Goal: Information Seeking & Learning: Learn about a topic

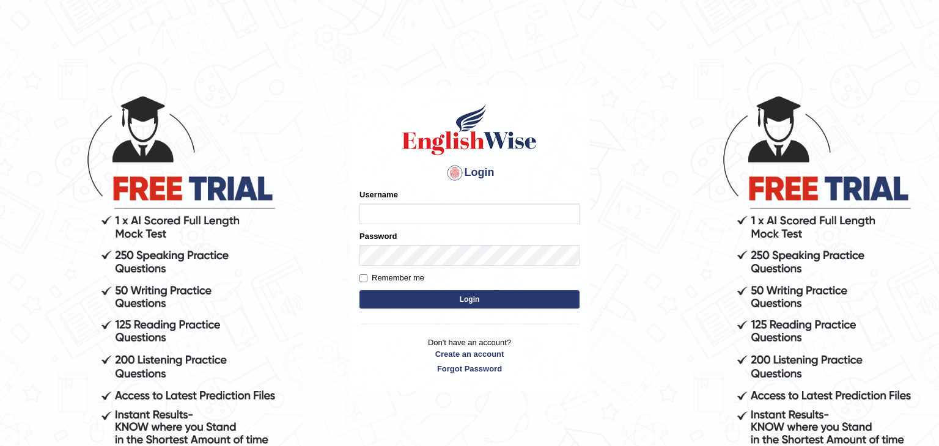
type input "Monia74"
click at [489, 295] on button "Login" at bounding box center [469, 299] width 220 height 18
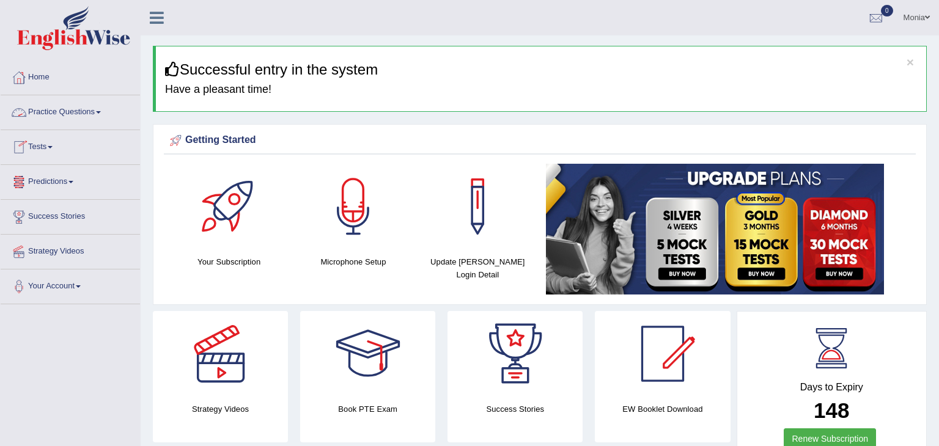
click at [101, 112] on span at bounding box center [98, 112] width 5 height 2
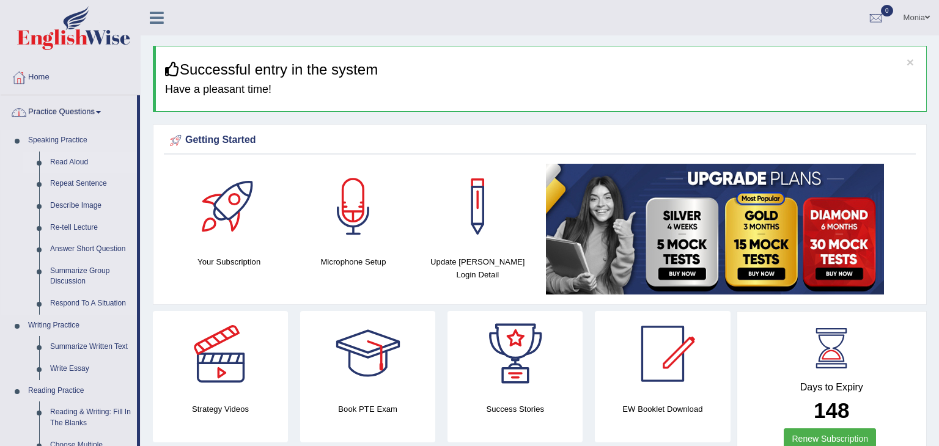
click at [67, 159] on link "Read Aloud" at bounding box center [91, 163] width 92 height 22
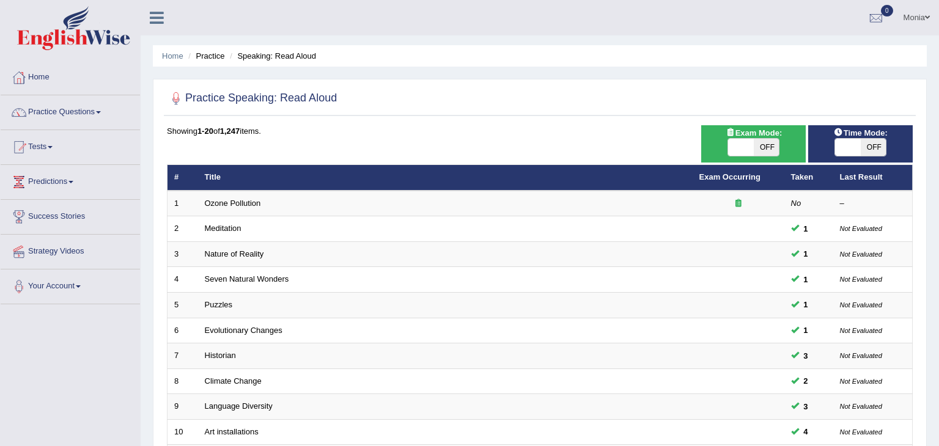
click at [728, 147] on span at bounding box center [741, 147] width 26 height 17
checkbox input "true"
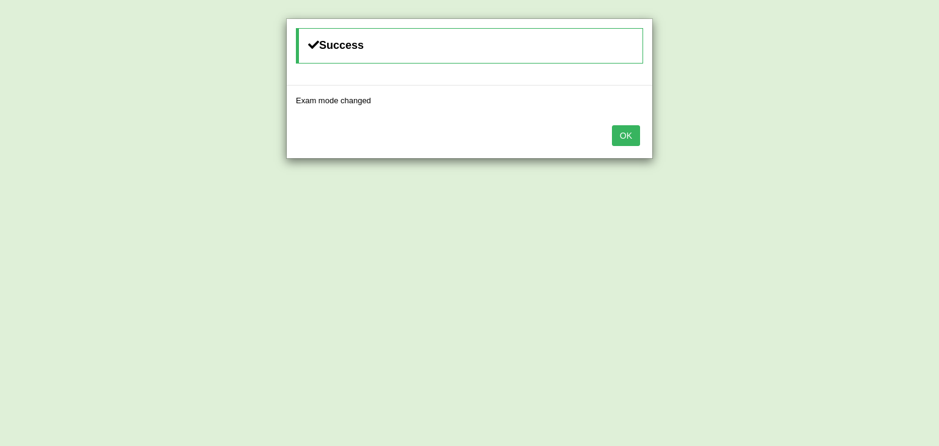
click at [633, 141] on button "OK" at bounding box center [626, 135] width 28 height 21
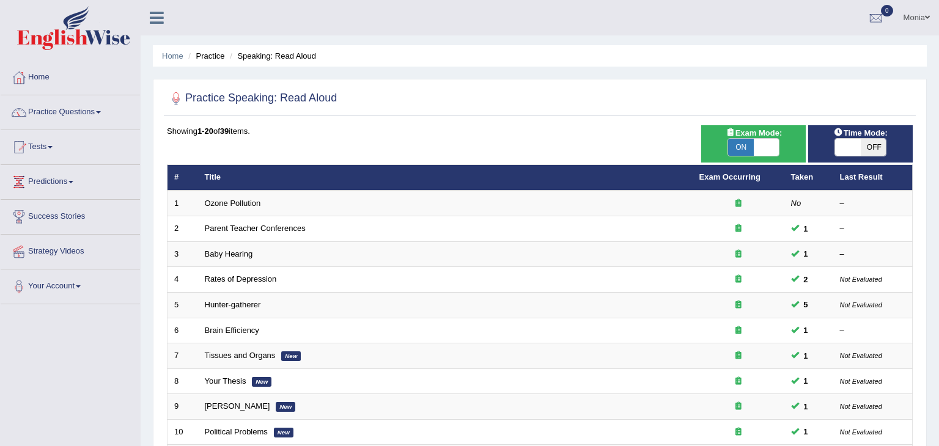
click at [872, 128] on span "Time Mode:" at bounding box center [861, 133] width 64 height 13
click at [855, 150] on span at bounding box center [848, 147] width 26 height 17
checkbox input "true"
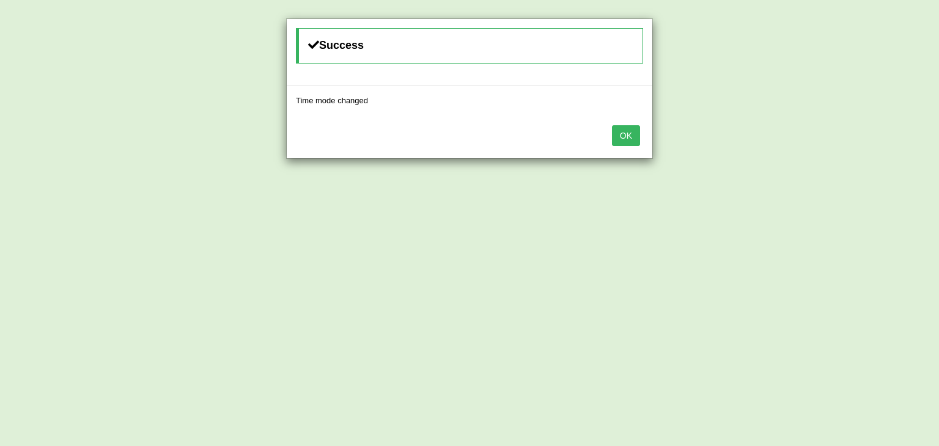
click at [638, 127] on button "OK" at bounding box center [626, 135] width 28 height 21
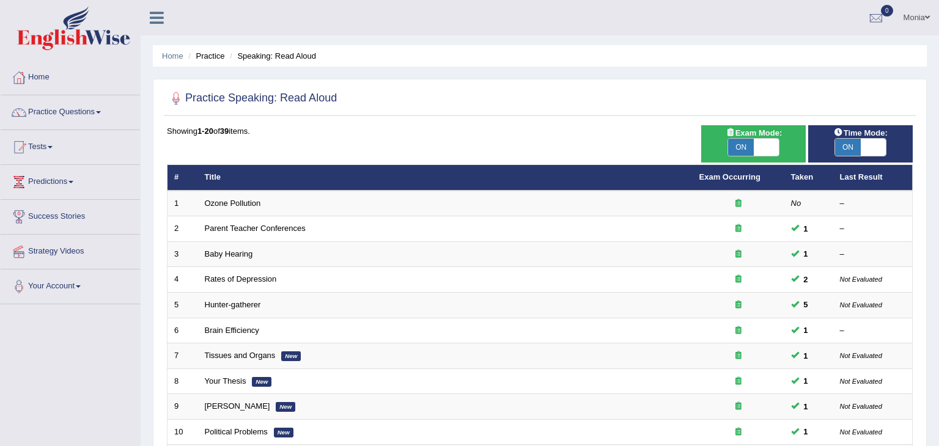
click at [938, 156] on div "Home Practice Speaking: Read Aloud Practice Speaking: Read Aloud Time Mode: ON …" at bounding box center [540, 389] width 798 height 779
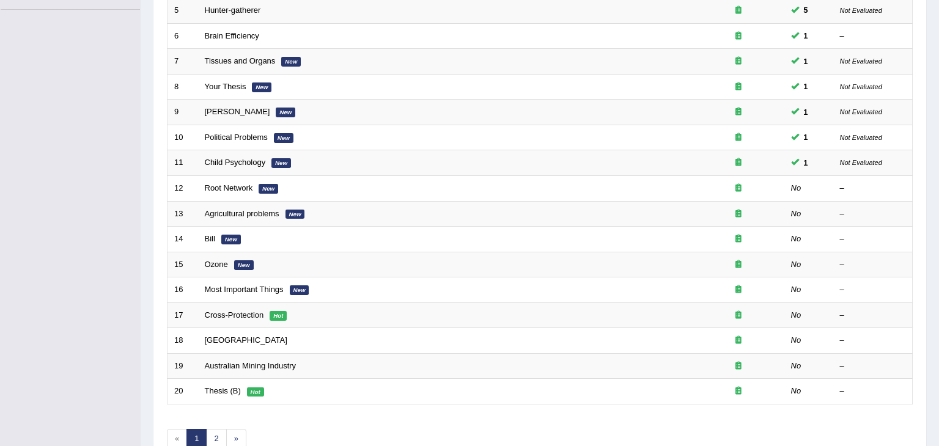
scroll to position [362, 0]
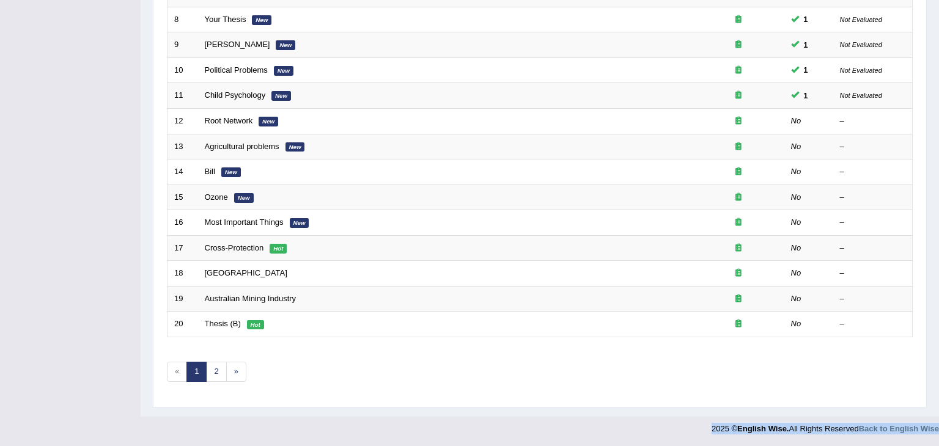
drag, startPoint x: 938, startPoint y: 174, endPoint x: 937, endPoint y: 459, distance: 285.4
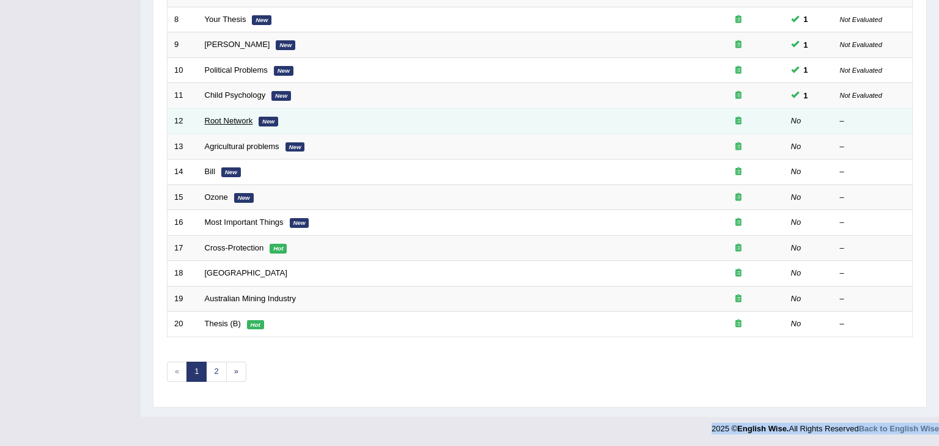
click at [222, 122] on link "Root Network" at bounding box center [229, 120] width 48 height 9
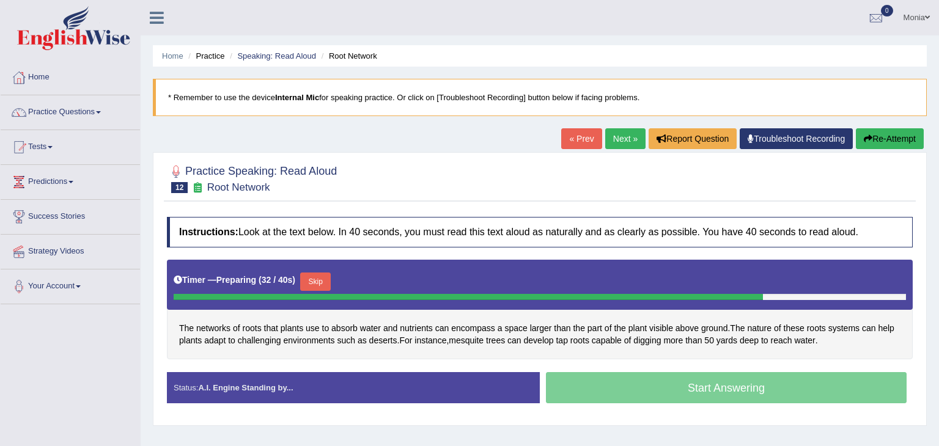
click at [317, 281] on button "Skip" at bounding box center [315, 282] width 31 height 18
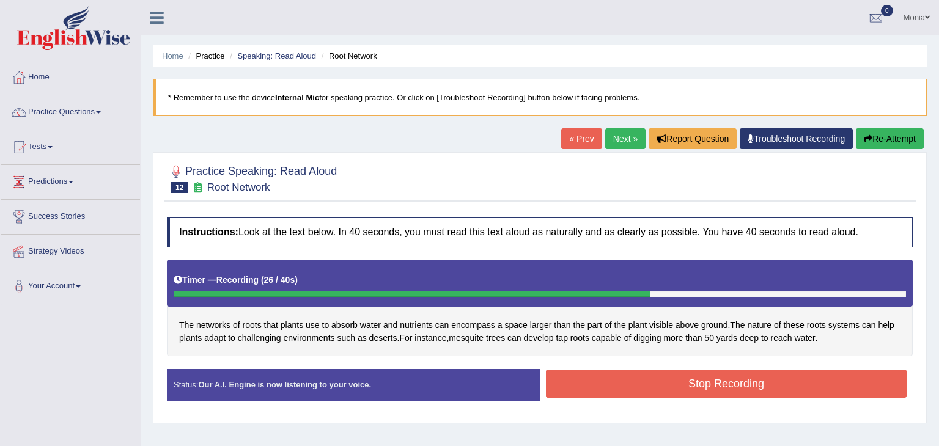
click at [580, 378] on button "Stop Recording" at bounding box center [726, 384] width 361 height 28
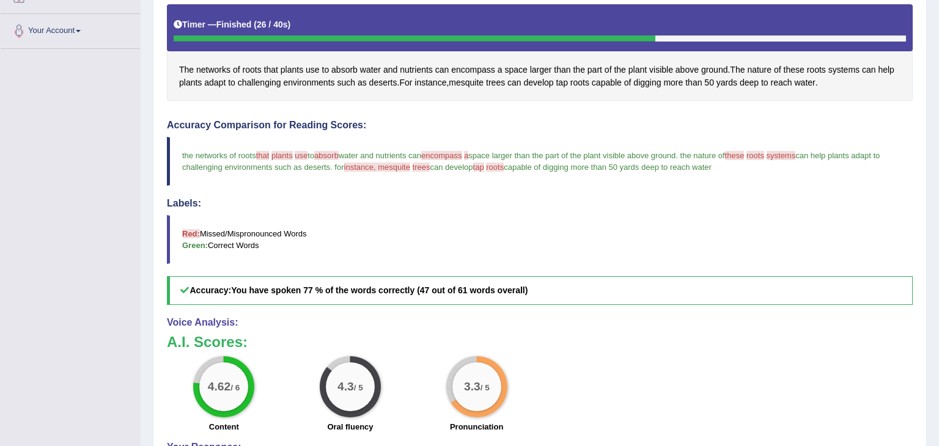
scroll to position [387, 0]
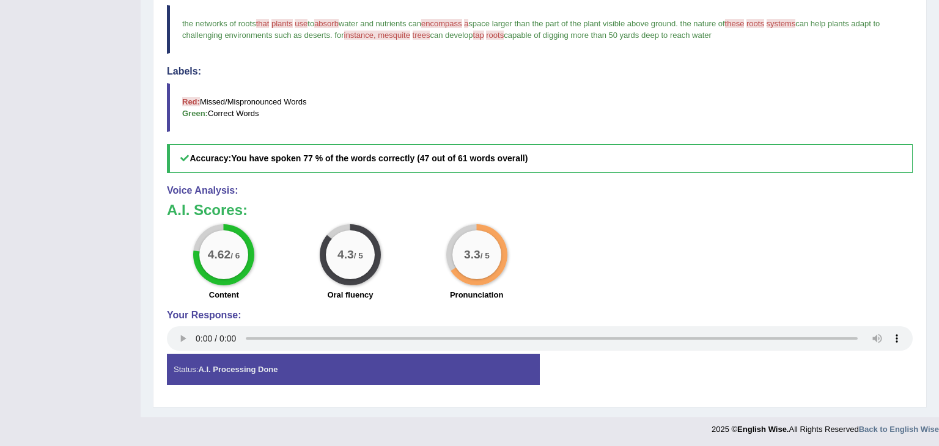
drag, startPoint x: 938, startPoint y: 142, endPoint x: 938, endPoint y: 375, distance: 232.8
click at [938, 375] on div "Home Practice Speaking: Read Aloud Root Network * Remember to use the device In…" at bounding box center [540, 15] width 798 height 805
drag, startPoint x: 937, startPoint y: 196, endPoint x: 938, endPoint y: -21, distance: 216.3
drag, startPoint x: 938, startPoint y: 81, endPoint x: 938, endPoint y: -53, distance: 134.5
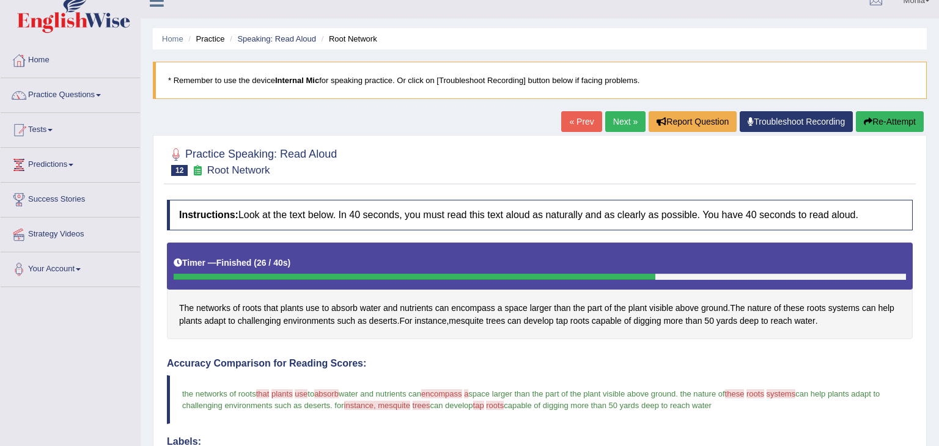
scroll to position [0, 0]
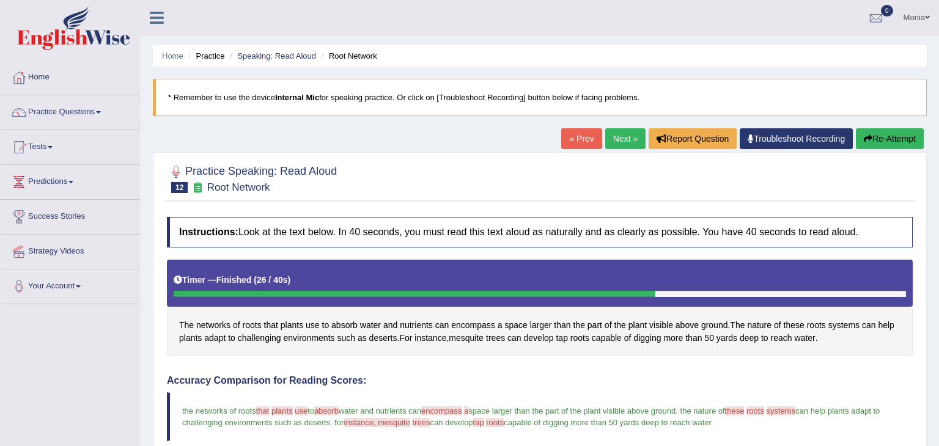
click at [617, 138] on link "Next »" at bounding box center [625, 138] width 40 height 21
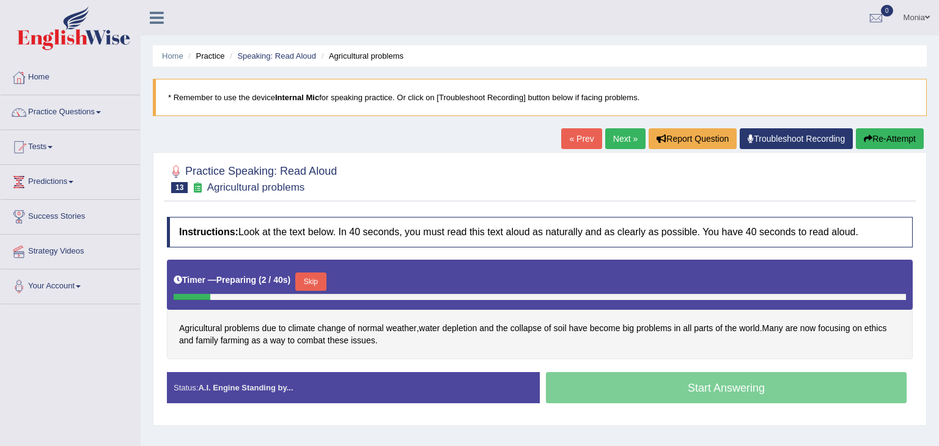
click at [310, 285] on button "Skip" at bounding box center [310, 282] width 31 height 18
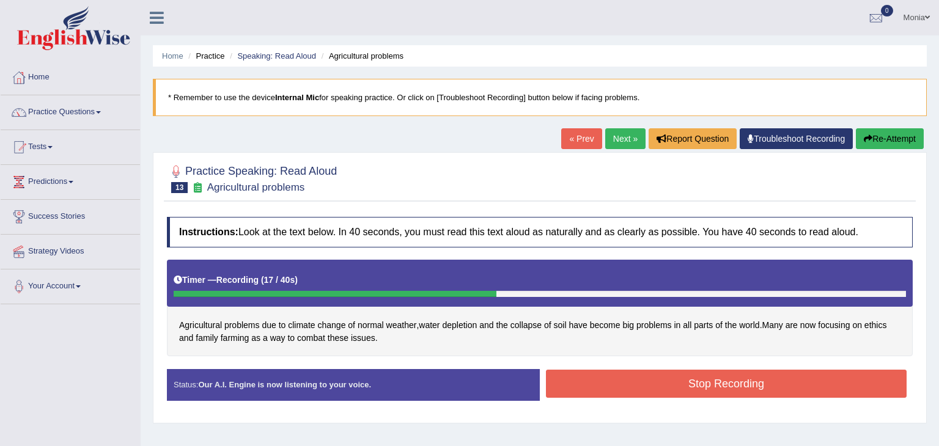
click at [593, 391] on button "Stop Recording" at bounding box center [726, 384] width 361 height 28
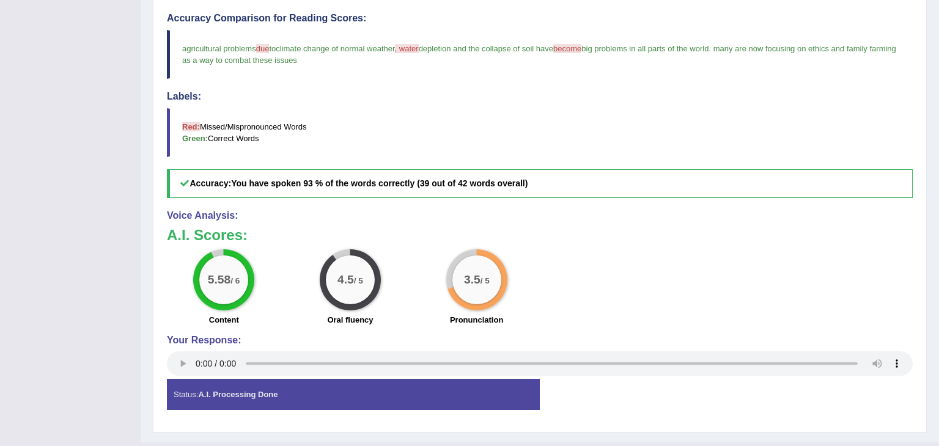
scroll to position [364, 0]
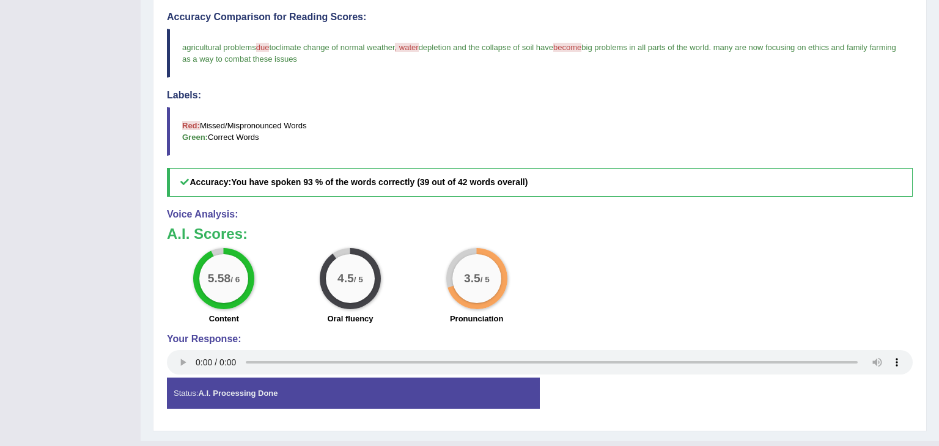
drag, startPoint x: 938, startPoint y: 174, endPoint x: 938, endPoint y: 369, distance: 195.0
click at [938, 369] on div "Home Practice Speaking: Read Aloud Agricultural problems * Remember to use the …" at bounding box center [540, 38] width 798 height 805
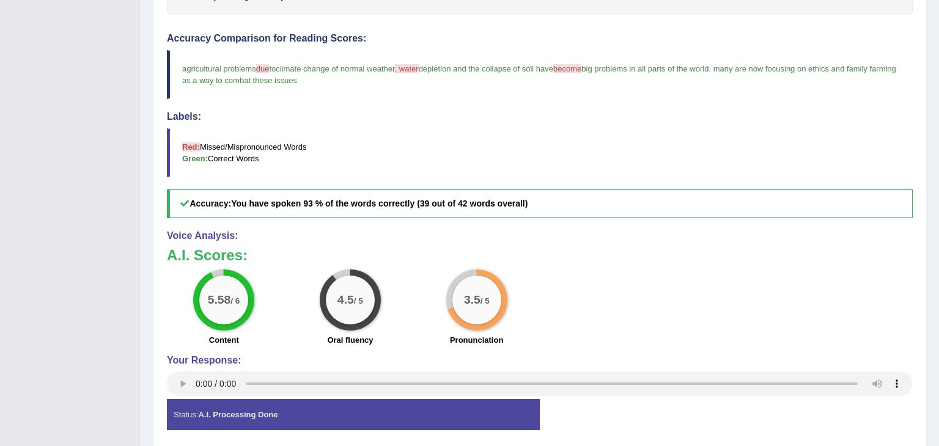
scroll to position [0, 0]
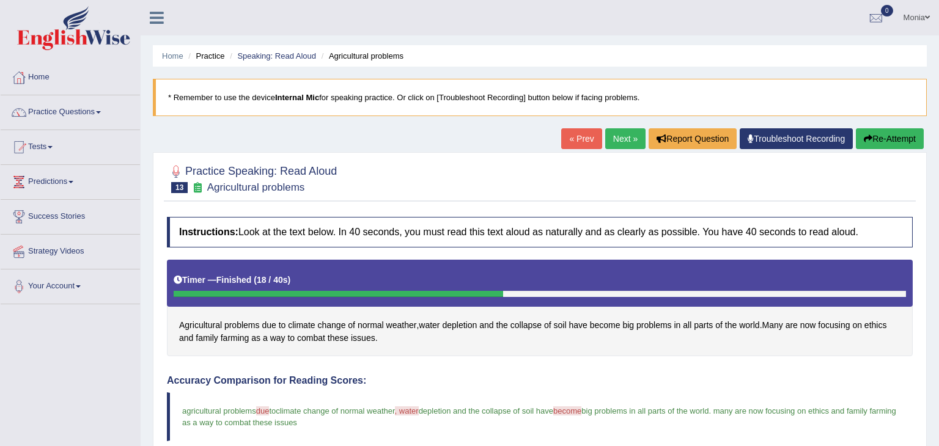
drag, startPoint x: 937, startPoint y: 266, endPoint x: 938, endPoint y: -53, distance: 319.6
click at [938, 0] on html "Toggle navigation Home Practice Questions Speaking Practice Read Aloud Repeat S…" at bounding box center [469, 223] width 939 height 446
click at [618, 136] on link "Next »" at bounding box center [625, 138] width 40 height 21
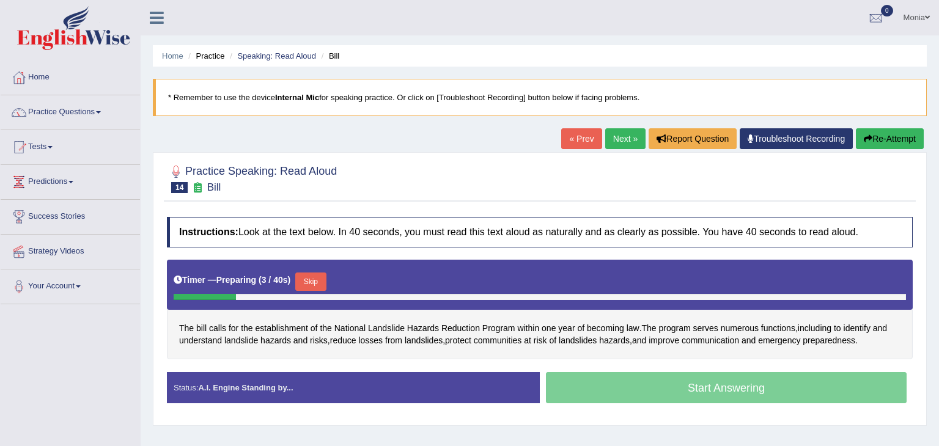
click at [313, 279] on button "Skip" at bounding box center [310, 282] width 31 height 18
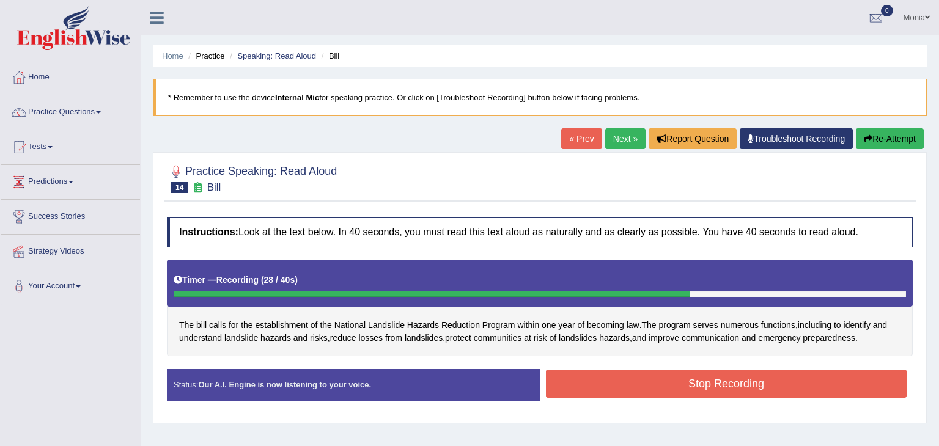
click at [728, 389] on button "Stop Recording" at bounding box center [726, 384] width 361 height 28
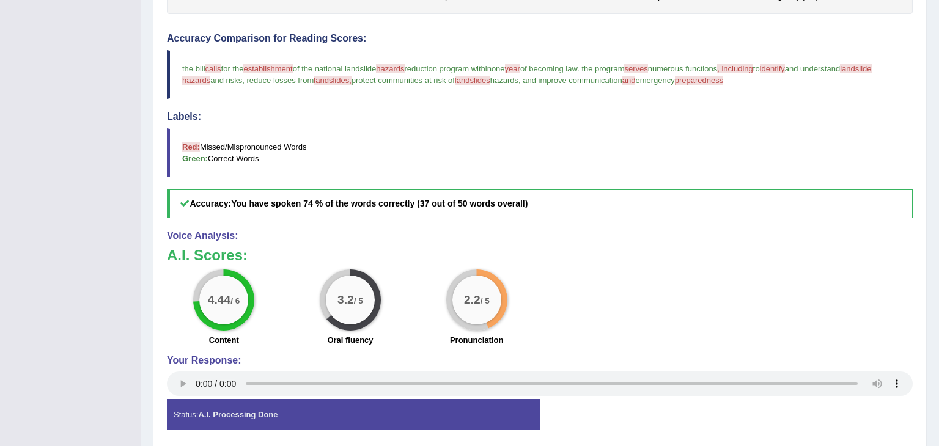
scroll to position [387, 0]
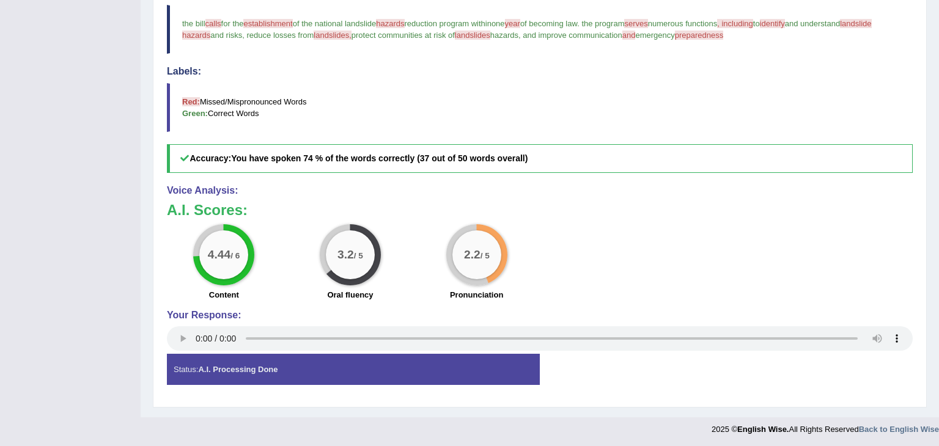
drag, startPoint x: 938, startPoint y: 150, endPoint x: 938, endPoint y: 420, distance: 269.5
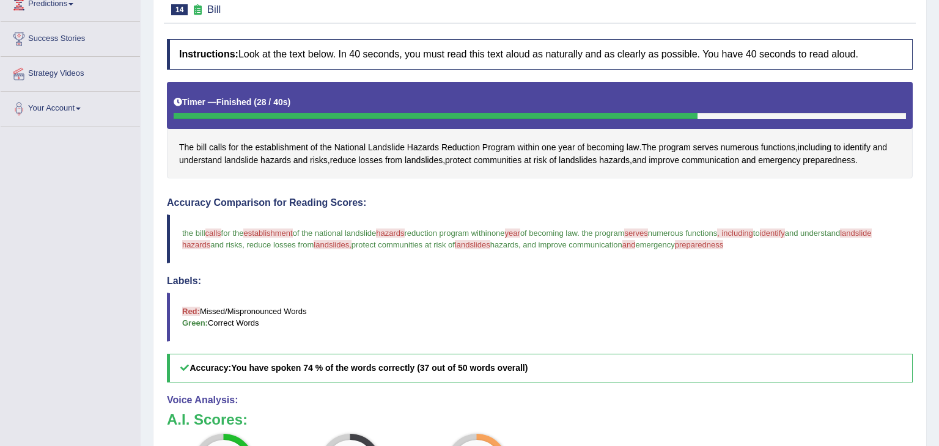
scroll to position [0, 0]
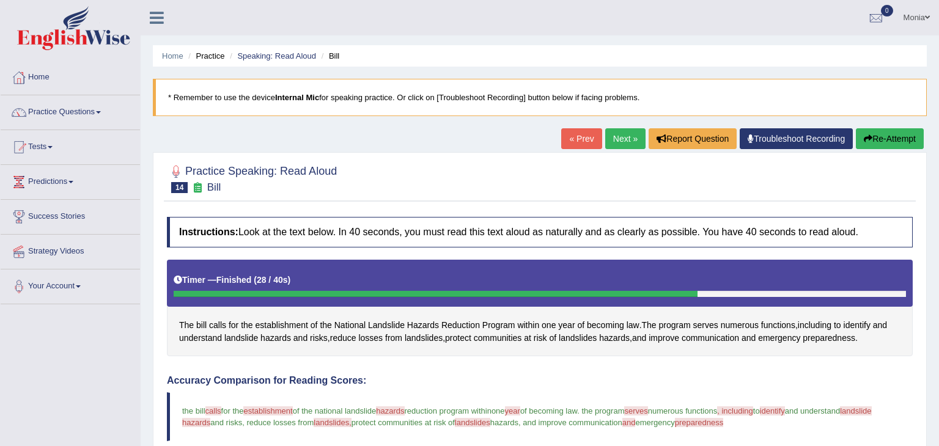
drag, startPoint x: 938, startPoint y: 246, endPoint x: 932, endPoint y: 15, distance: 231.1
click at [932, 15] on div "Toggle navigation Home Practice Questions Speaking Practice Read Aloud Repeat S…" at bounding box center [469, 414] width 939 height 829
click at [893, 127] on div "Home Practice Speaking: Read Aloud Bill * Remember to use the device Internal M…" at bounding box center [540, 402] width 798 height 805
click at [900, 139] on button "Re-Attempt" at bounding box center [890, 138] width 68 height 21
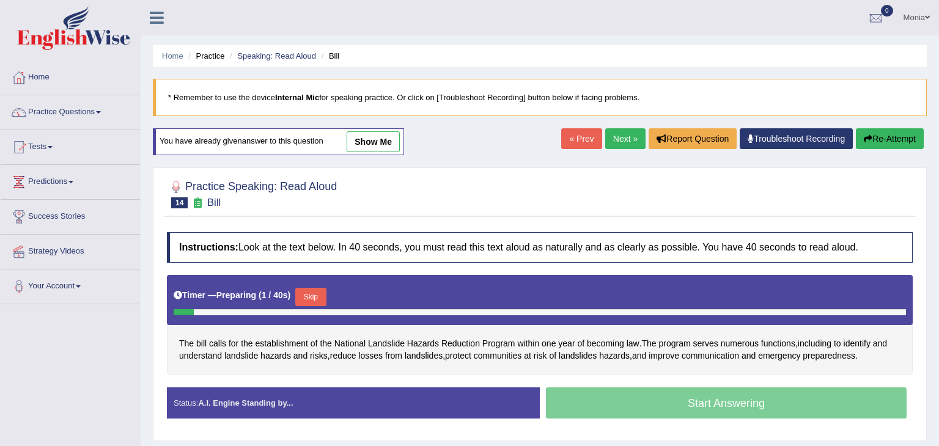
click at [315, 295] on button "Skip" at bounding box center [310, 297] width 31 height 18
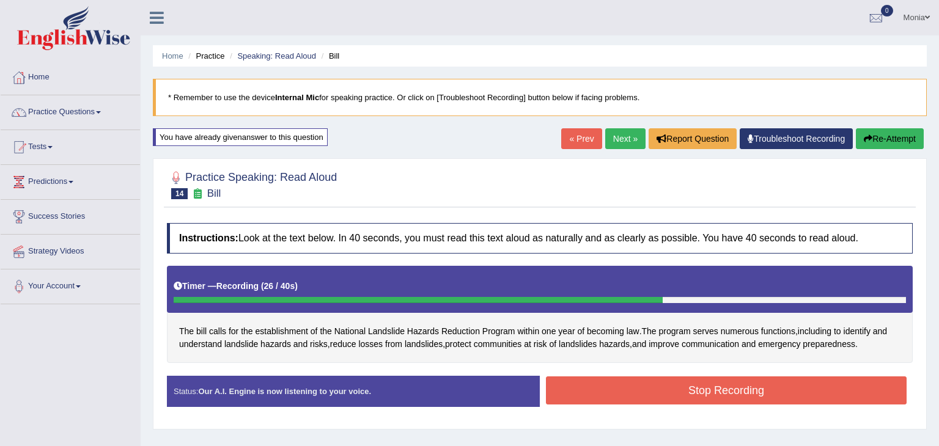
click at [739, 391] on button "Stop Recording" at bounding box center [726, 390] width 361 height 28
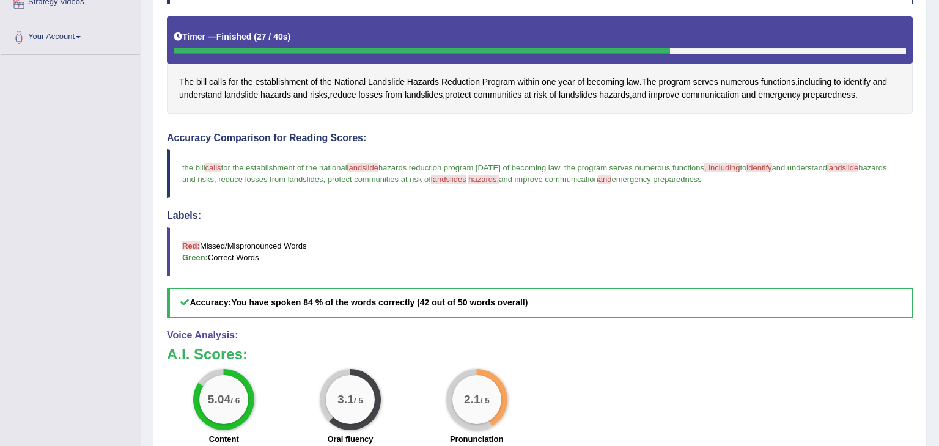
scroll to position [265, 0]
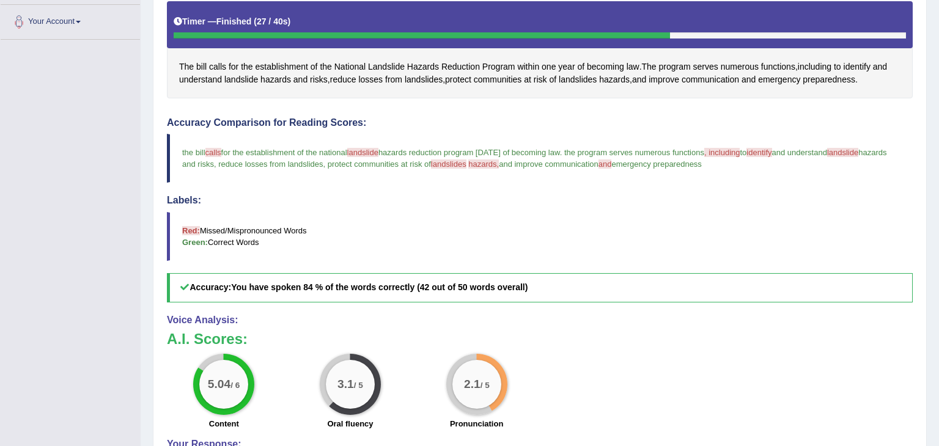
drag, startPoint x: 938, startPoint y: 199, endPoint x: 938, endPoint y: 340, distance: 141.2
click at [938, 340] on div "Home Practice Speaking: Read Aloud Bill * Remember to use the device Internal M…" at bounding box center [540, 140] width 798 height 811
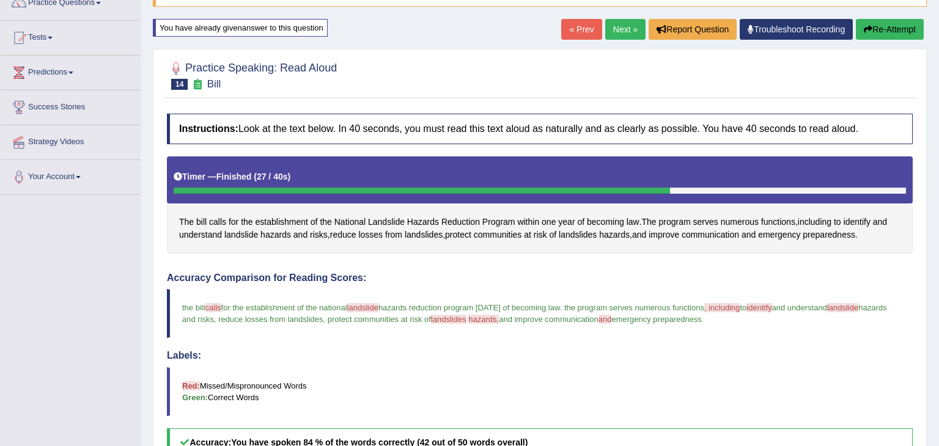
scroll to position [15, 0]
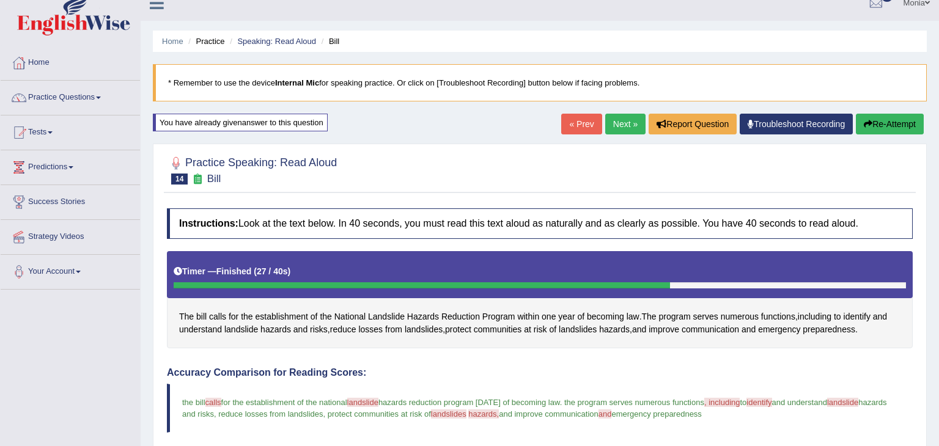
drag, startPoint x: 938, startPoint y: 208, endPoint x: 938, endPoint y: 75, distance: 133.2
click at [938, 75] on div "Home Practice Speaking: Read Aloud Bill * Remember to use the device Internal M…" at bounding box center [540, 390] width 798 height 811
drag, startPoint x: 938, startPoint y: 288, endPoint x: 937, endPoint y: 474, distance: 186.4
click at [937, 431] on html "Toggle navigation Home Practice Questions Speaking Practice Read Aloud Repeat S…" at bounding box center [469, 208] width 939 height 446
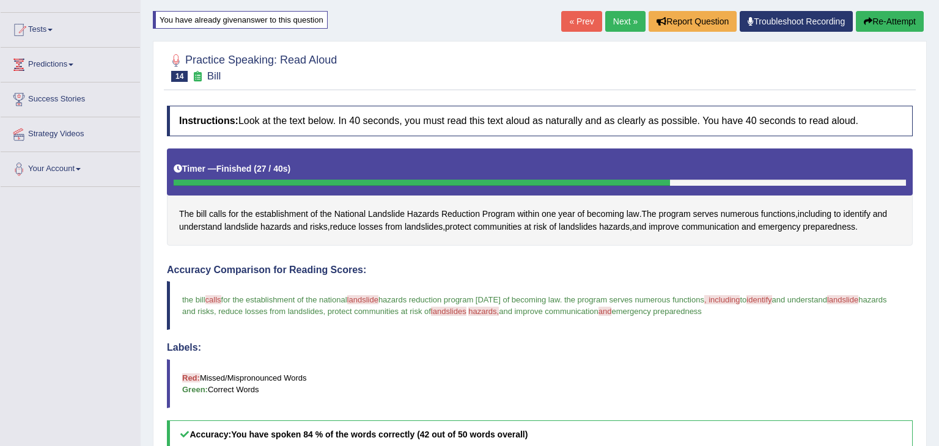
scroll to position [0, 0]
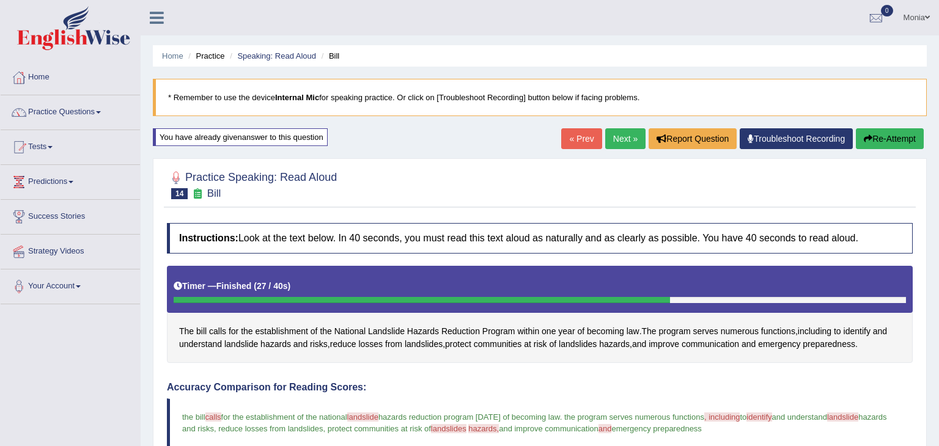
click at [614, 139] on link "Next »" at bounding box center [625, 138] width 40 height 21
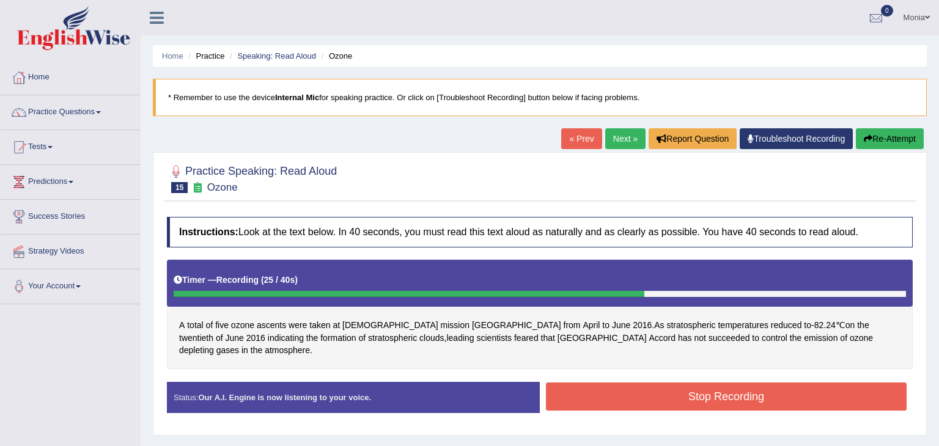
click at [757, 113] on blockquote "* Remember to use the device Internal Mic for speaking practice. Or click on [T…" at bounding box center [540, 97] width 774 height 37
click at [695, 386] on button "Stop Recording" at bounding box center [726, 397] width 361 height 28
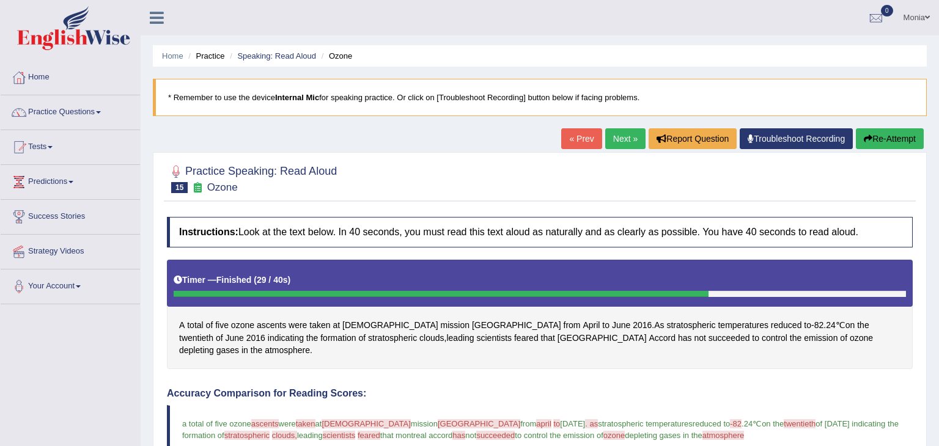
click at [620, 141] on link "Next »" at bounding box center [625, 138] width 40 height 21
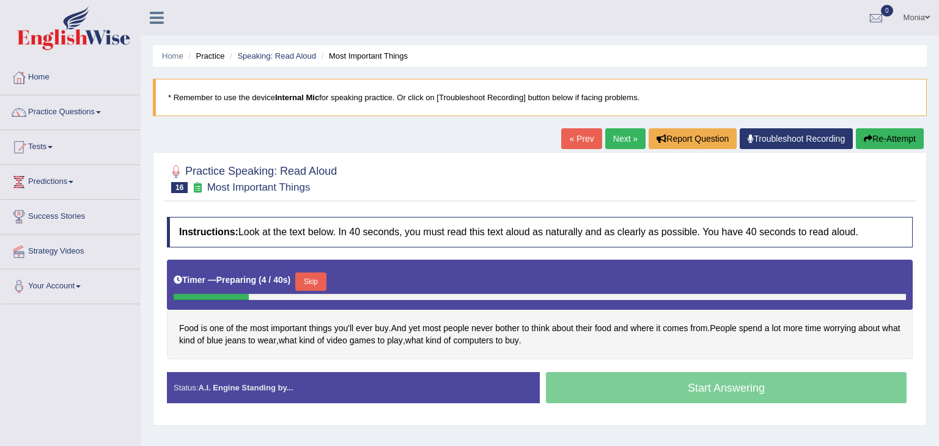
click at [302, 282] on button "Skip" at bounding box center [310, 282] width 31 height 18
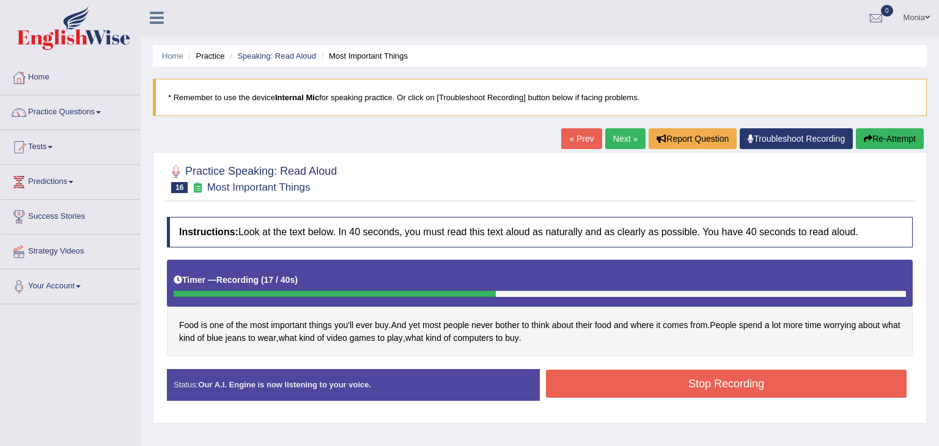
click at [602, 394] on button "Stop Recording" at bounding box center [726, 384] width 361 height 28
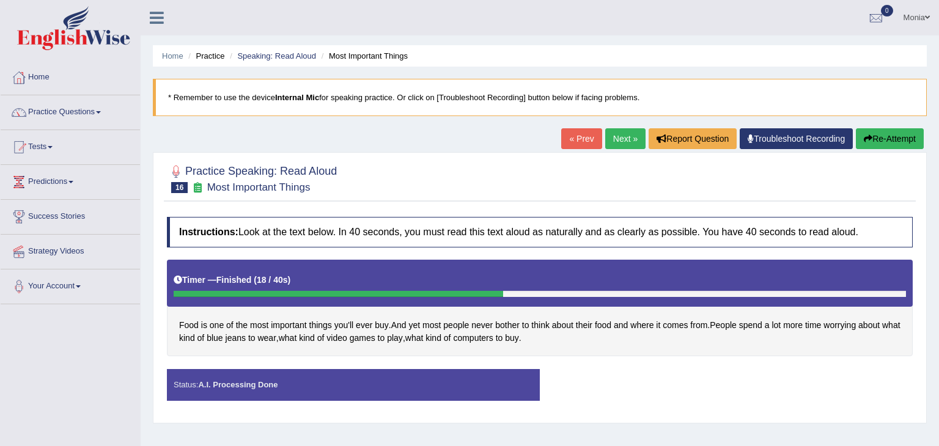
drag, startPoint x: 937, startPoint y: 79, endPoint x: 938, endPoint y: 237, distance: 157.1
click at [938, 237] on div "Saving your answer..." at bounding box center [469, 223] width 939 height 446
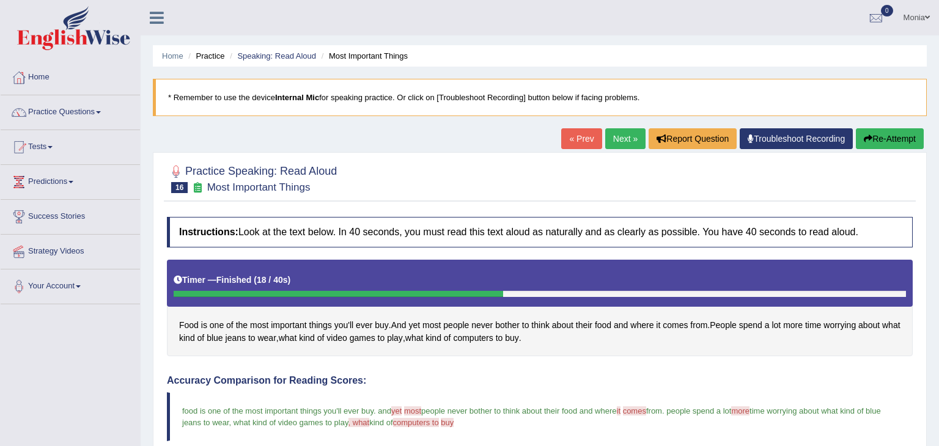
drag, startPoint x: 931, startPoint y: 90, endPoint x: 925, endPoint y: 229, distance: 138.9
click at [925, 229] on div "Home Practice Speaking: Read Aloud Most Important Things * Remember to use the …" at bounding box center [540, 402] width 798 height 805
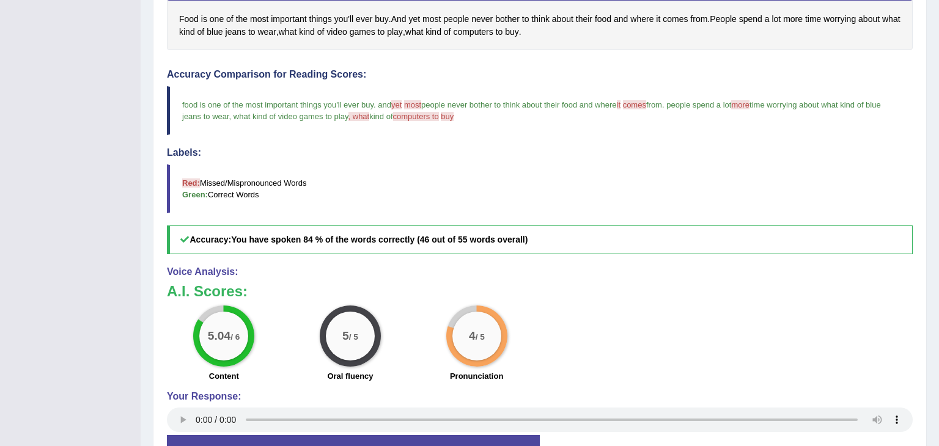
scroll to position [357, 0]
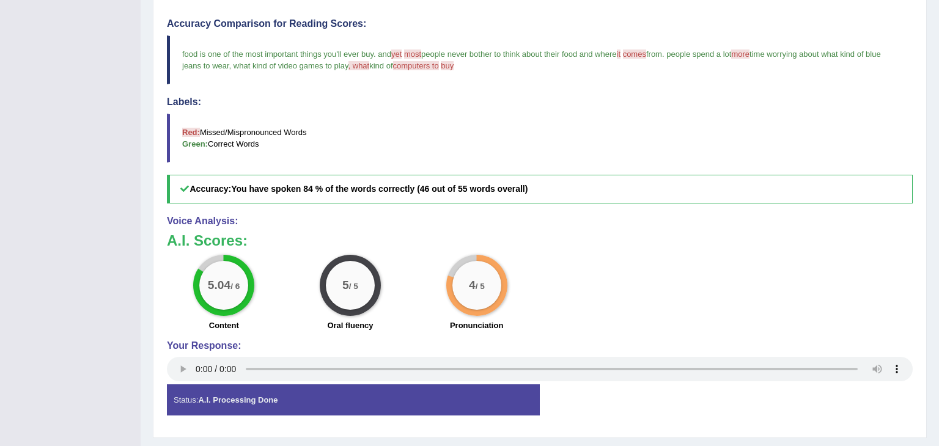
drag, startPoint x: 933, startPoint y: 75, endPoint x: 938, endPoint y: 266, distance: 191.4
click at [938, 266] on div "Home Practice Speaking: Read Aloud Most Important Things * Remember to use the …" at bounding box center [540, 45] width 798 height 805
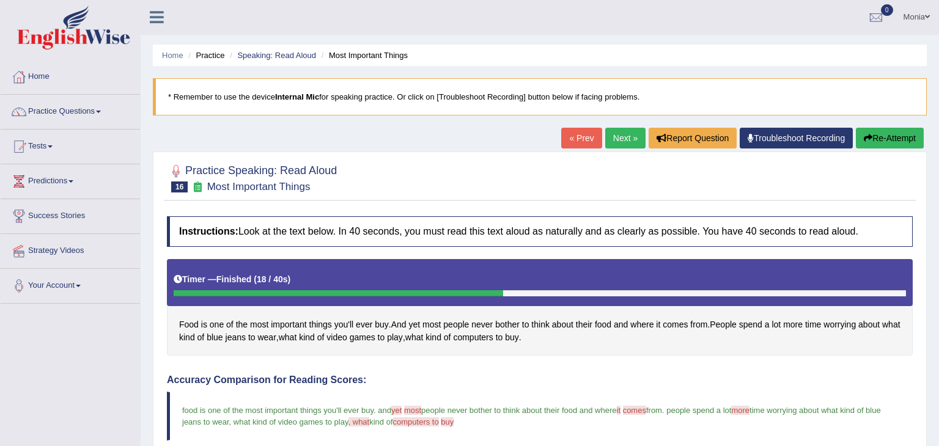
scroll to position [0, 0]
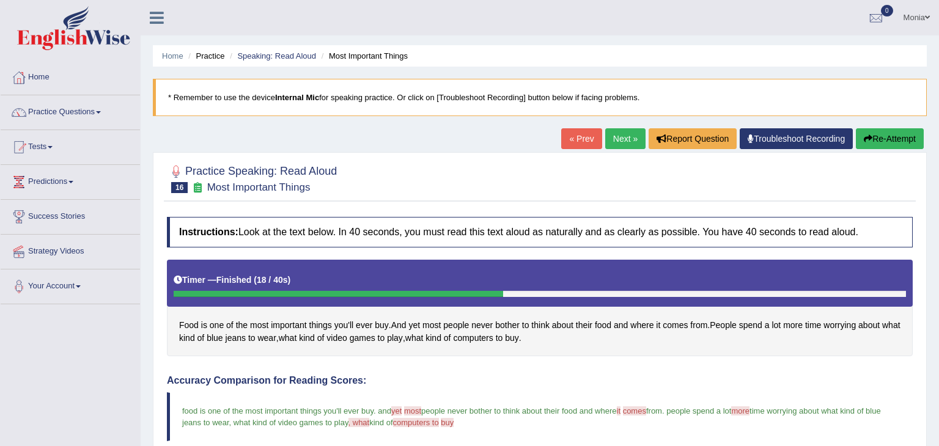
drag, startPoint x: 938, startPoint y: 207, endPoint x: 936, endPoint y: -8, distance: 215.1
click at [936, 0] on html "Toggle navigation Home Practice Questions Speaking Practice Read Aloud Repeat S…" at bounding box center [469, 223] width 939 height 446
click at [530, 182] on div at bounding box center [540, 178] width 746 height 37
click at [620, 139] on link "Next »" at bounding box center [625, 138] width 40 height 21
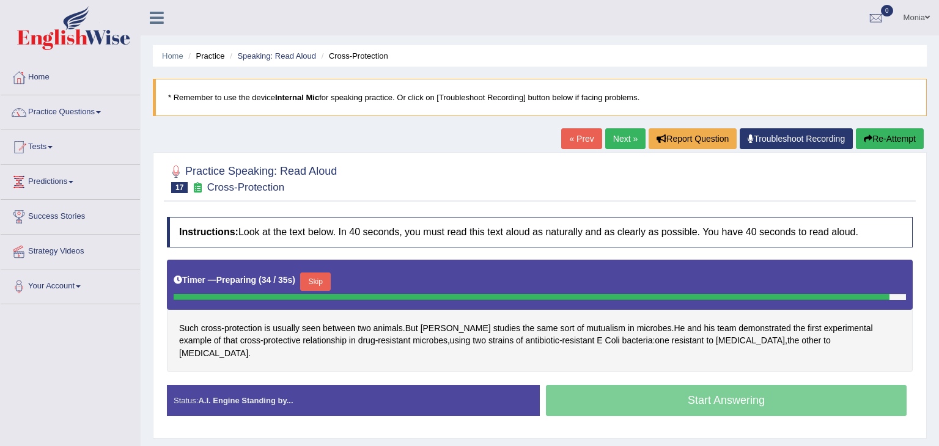
click at [310, 275] on button "Skip" at bounding box center [315, 282] width 31 height 18
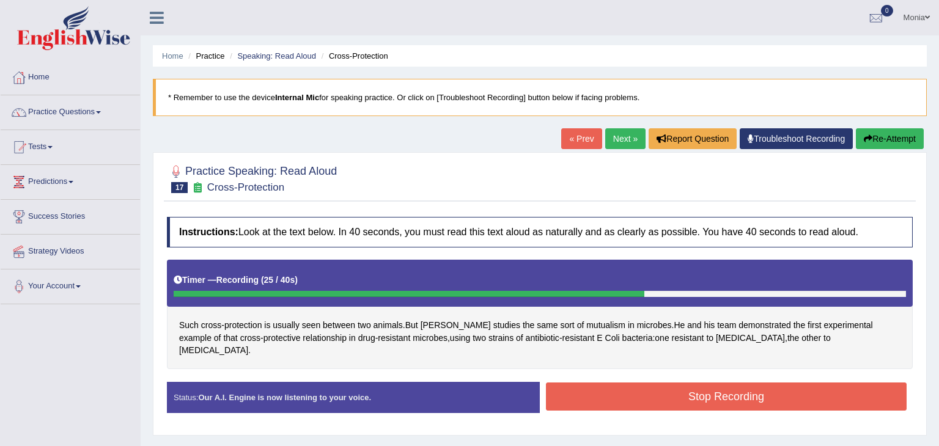
click at [639, 383] on button "Stop Recording" at bounding box center [726, 397] width 361 height 28
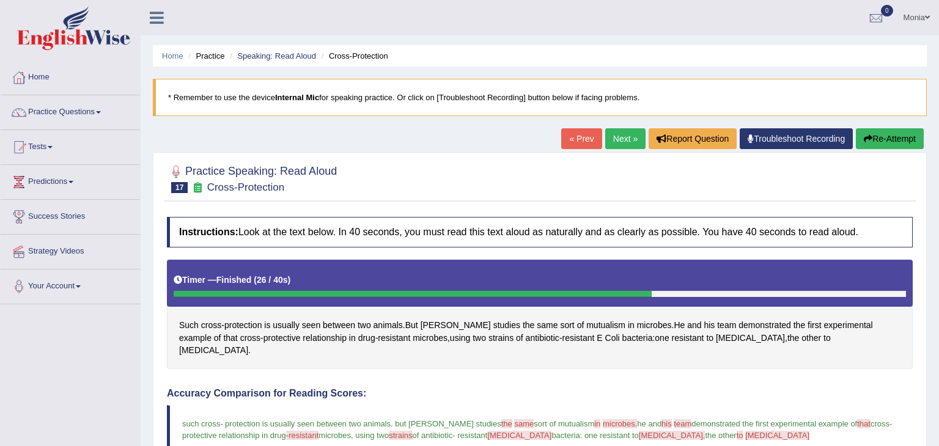
click at [621, 136] on link "Next »" at bounding box center [625, 138] width 40 height 21
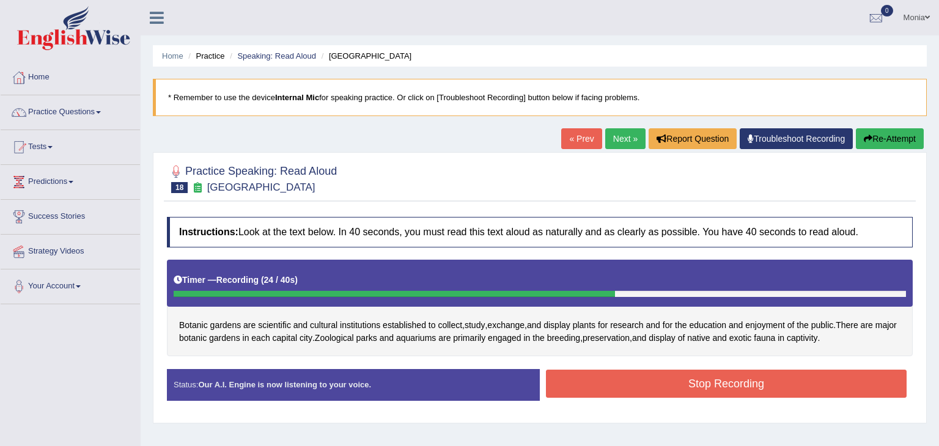
click at [728, 378] on button "Stop Recording" at bounding box center [726, 384] width 361 height 28
